Goal: Find specific page/section: Find specific page/section

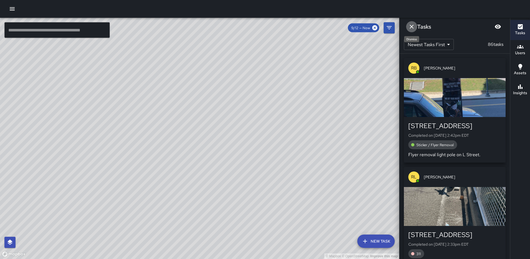
click at [412, 23] on button "Dismiss" at bounding box center [411, 26] width 11 height 11
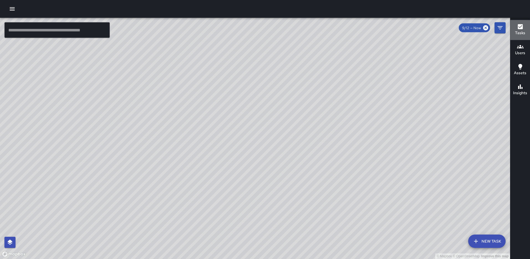
click at [522, 26] on icon "button" at bounding box center [520, 26] width 7 height 7
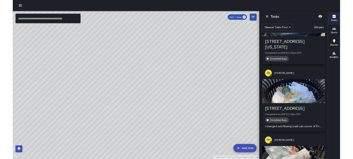
scroll to position [1710, 0]
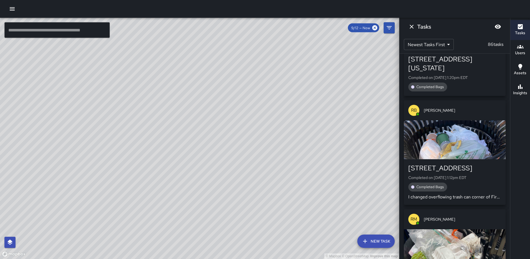
click at [517, 50] on h6 "Users" at bounding box center [520, 53] width 10 height 6
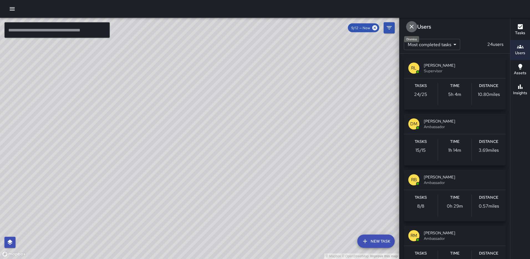
click at [412, 25] on icon "Dismiss" at bounding box center [412, 26] width 7 height 7
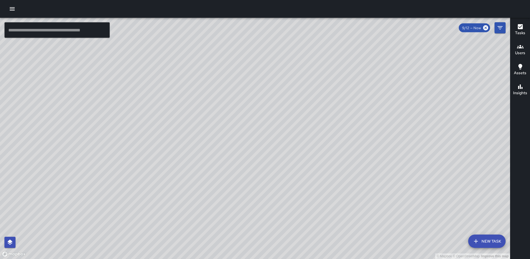
drag, startPoint x: 323, startPoint y: 69, endPoint x: 344, endPoint y: 123, distance: 58.9
click at [346, 129] on div "© Mapbox © OpenStreetMap Improve this map" at bounding box center [255, 138] width 510 height 241
drag, startPoint x: 332, startPoint y: 180, endPoint x: 229, endPoint y: 110, distance: 124.6
click at [229, 111] on div "© Mapbox © OpenStreetMap Improve this map" at bounding box center [255, 138] width 510 height 241
drag, startPoint x: 212, startPoint y: 186, endPoint x: 214, endPoint y: 172, distance: 14.0
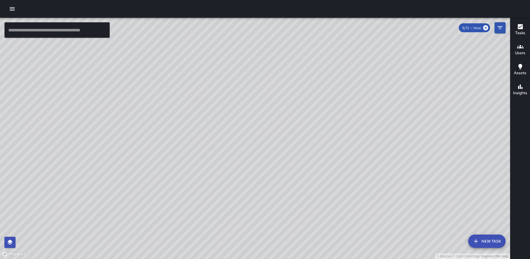
click at [214, 172] on div "© Mapbox © OpenStreetMap Improve this map" at bounding box center [255, 138] width 510 height 241
click at [520, 26] on icon "button" at bounding box center [520, 26] width 5 height 5
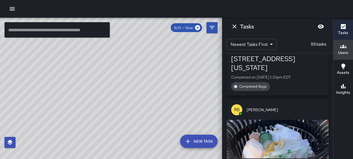
click at [254, 132] on div "© Mapbox © OpenStreetMap Improve this map" at bounding box center [200, 136] width 401 height 237
click at [253, 133] on div "© Mapbox © OpenStreetMap Improve this map" at bounding box center [200, 136] width 401 height 237
click at [252, 134] on div "© Mapbox © OpenStreetMap Improve this map" at bounding box center [200, 136] width 401 height 237
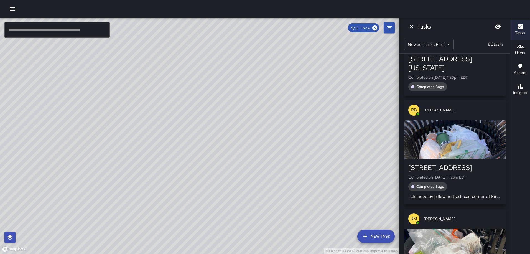
click at [412, 24] on icon "Dismiss" at bounding box center [412, 26] width 7 height 7
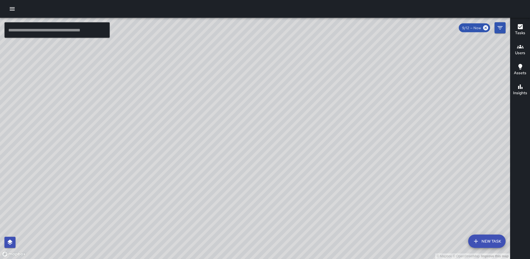
click at [521, 25] on icon "button" at bounding box center [520, 26] width 5 height 5
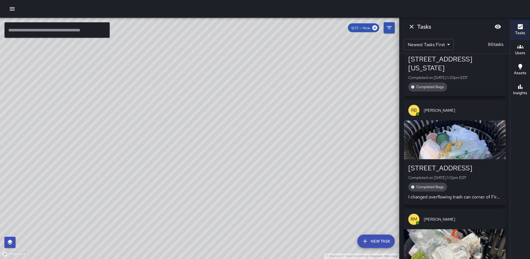
click at [412, 26] on icon "Dismiss" at bounding box center [412, 27] width 4 height 4
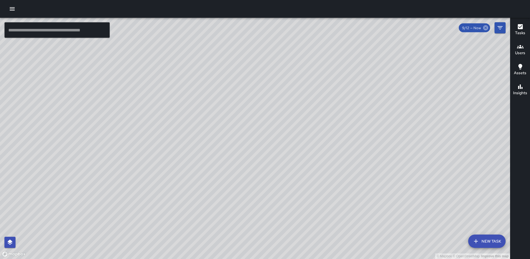
click at [487, 29] on icon at bounding box center [485, 27] width 5 height 5
click at [498, 27] on icon "Filters" at bounding box center [500, 27] width 5 height 3
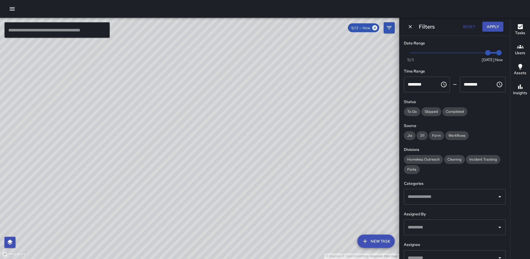
click at [434, 196] on input "text" at bounding box center [451, 196] width 88 height 11
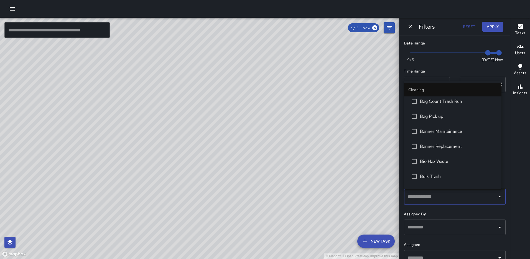
scroll to position [55, 0]
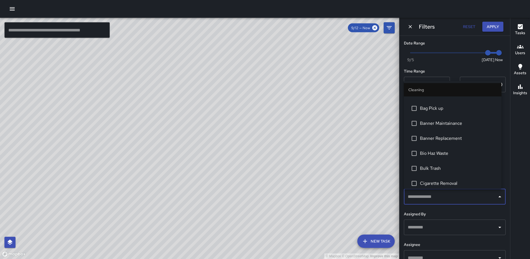
click at [439, 133] on li "Banner Replacement" at bounding box center [453, 138] width 98 height 15
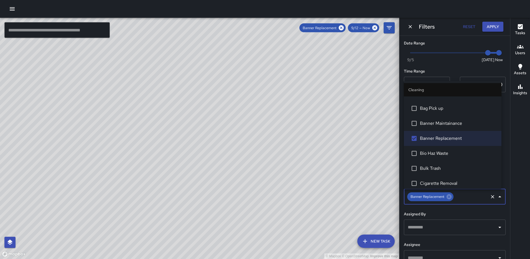
scroll to position [678, 0]
type input "*"
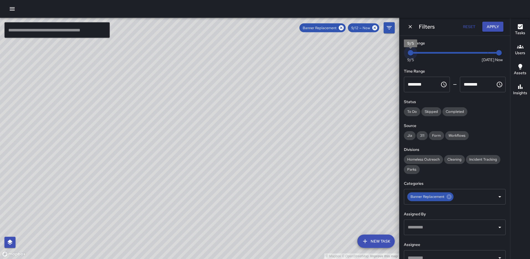
drag, startPoint x: 481, startPoint y: 53, endPoint x: 381, endPoint y: 55, distance: 100.2
click at [381, 55] on div "© Mapbox © OpenStreetMap Improve this map ​ New Task Banner Replacement 9/12 — …" at bounding box center [265, 138] width 530 height 241
click at [489, 26] on button "Apply" at bounding box center [493, 27] width 21 height 10
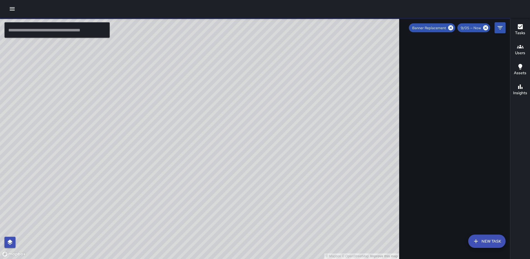
scroll to position [1710, 0]
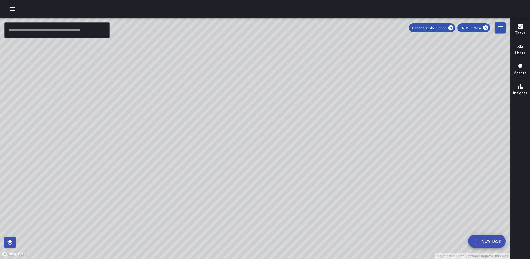
drag, startPoint x: 464, startPoint y: 90, endPoint x: 273, endPoint y: 107, distance: 191.8
click at [273, 109] on div "© Mapbox © OpenStreetMap Improve this map" at bounding box center [255, 138] width 510 height 241
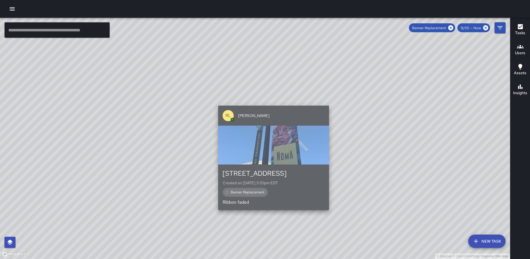
click at [268, 134] on div "button" at bounding box center [273, 144] width 111 height 39
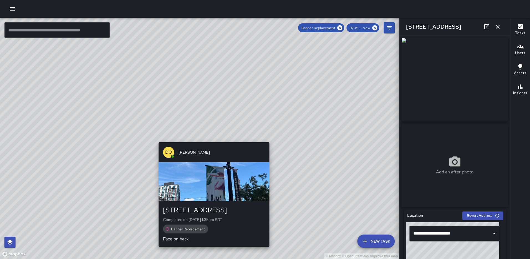
click at [210, 139] on div "© Mapbox © OpenStreetMap Improve this map DO [PERSON_NAME] [STREET_ADDRESS] Com…" at bounding box center [199, 138] width 399 height 241
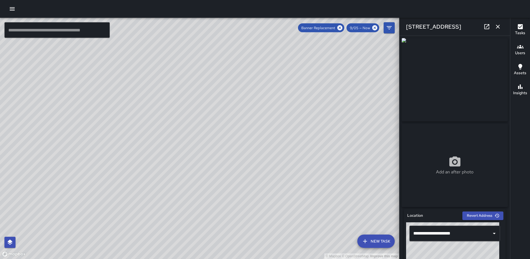
click at [500, 27] on icon "button" at bounding box center [498, 26] width 7 height 7
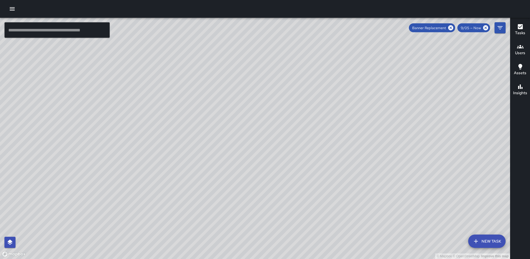
drag, startPoint x: 272, startPoint y: 115, endPoint x: 309, endPoint y: 135, distance: 42.1
click at [309, 135] on div "© Mapbox © OpenStreetMap Improve this map" at bounding box center [255, 138] width 510 height 241
drag, startPoint x: 310, startPoint y: 137, endPoint x: 328, endPoint y: 154, distance: 24.5
click at [328, 154] on div "© Mapbox © OpenStreetMap Improve this map" at bounding box center [255, 138] width 510 height 241
